Goal: Task Accomplishment & Management: Manage account settings

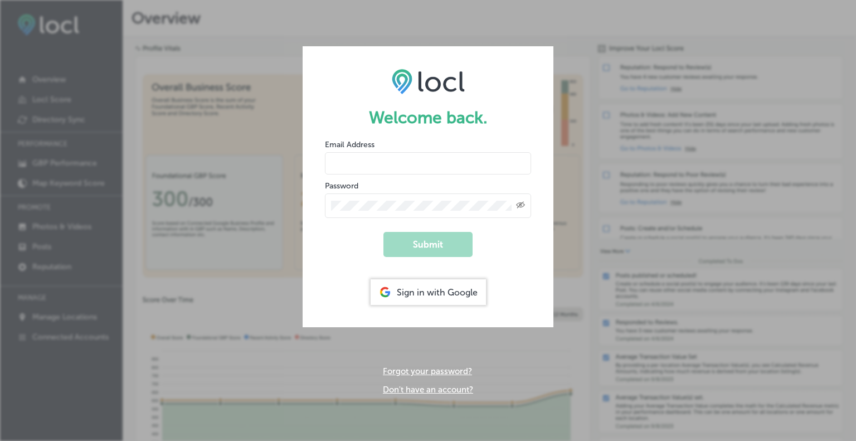
type input "[EMAIL_ADDRESS][DOMAIN_NAME]"
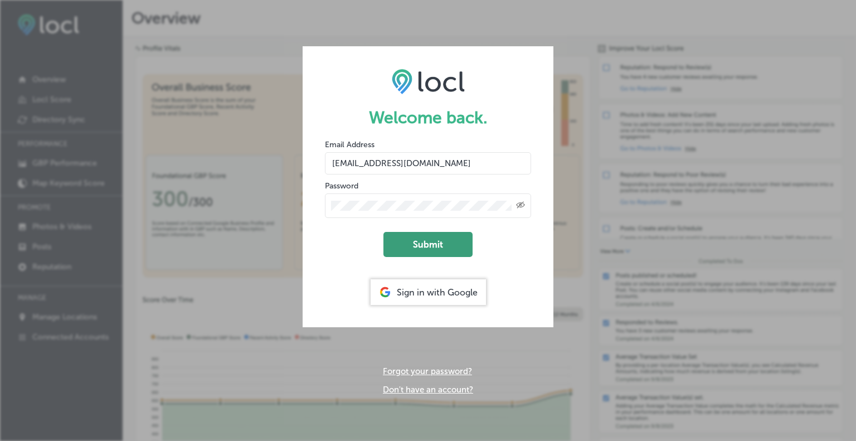
click at [422, 242] on button "Submit" at bounding box center [427, 244] width 89 height 25
